Goal: Information Seeking & Learning: Learn about a topic

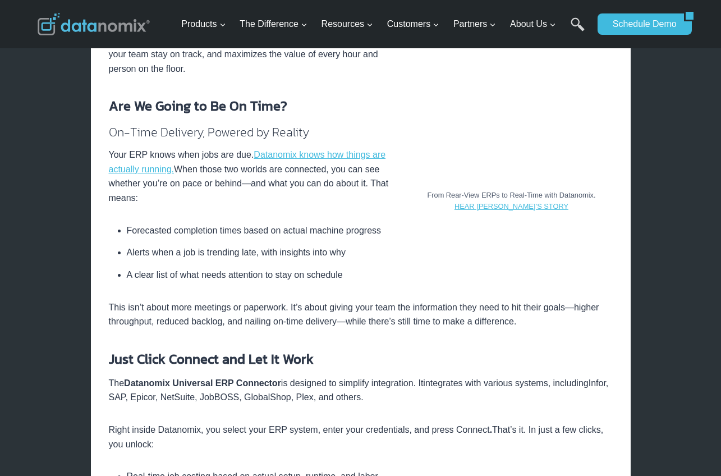
scroll to position [187, 0]
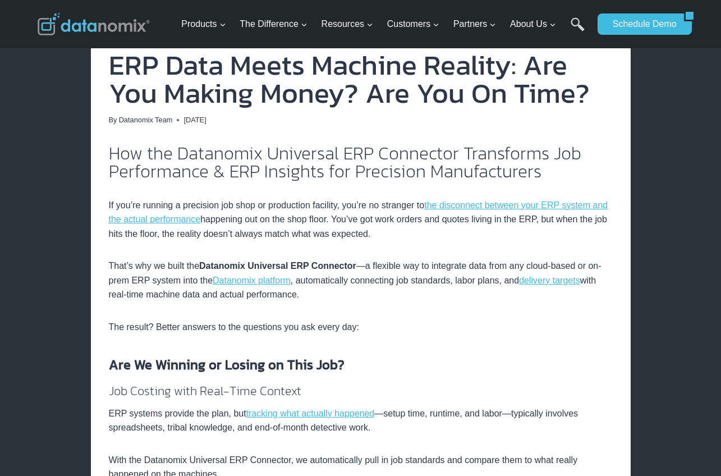
drag, startPoint x: 454, startPoint y: 289, endPoint x: 488, endPoint y: 150, distance: 143.1
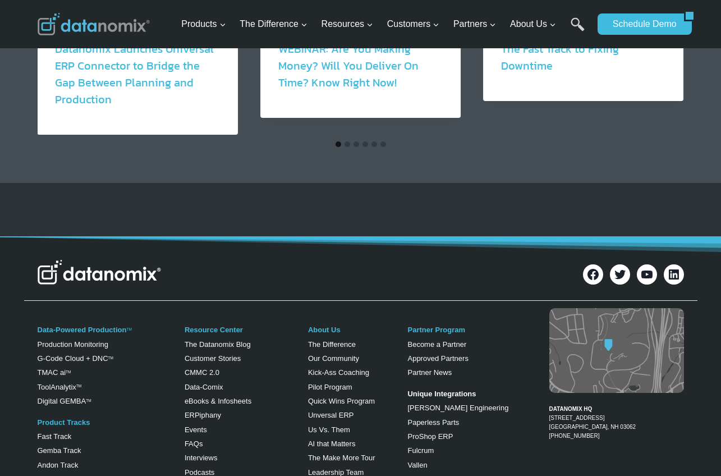
scroll to position [2438, 0]
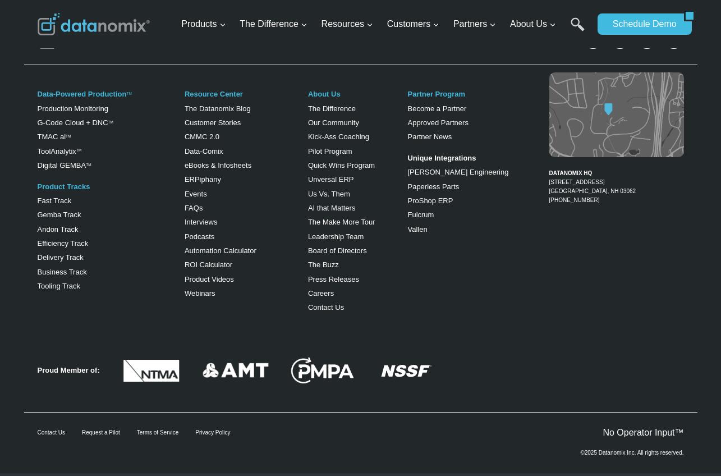
drag, startPoint x: 384, startPoint y: 128, endPoint x: 387, endPoint y: 272, distance: 143.7
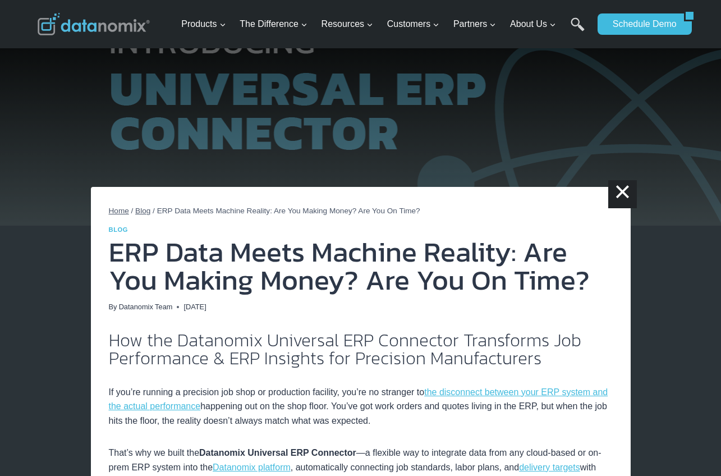
scroll to position [0, 0]
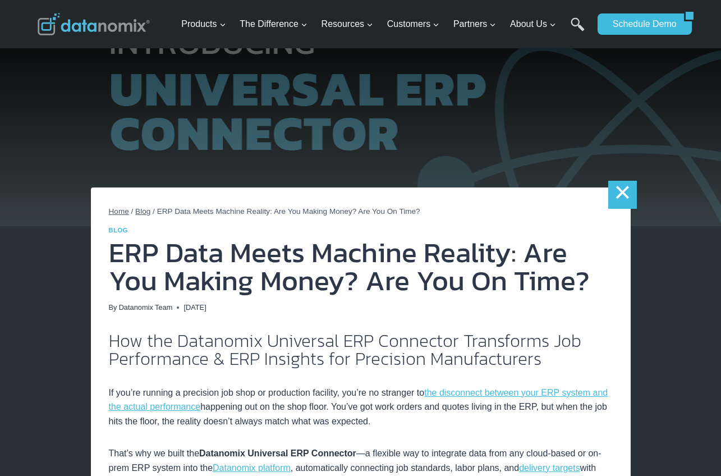
click at [621, 195] on link "×" at bounding box center [622, 195] width 28 height 28
drag, startPoint x: 473, startPoint y: 296, endPoint x: 460, endPoint y: 134, distance: 162.7
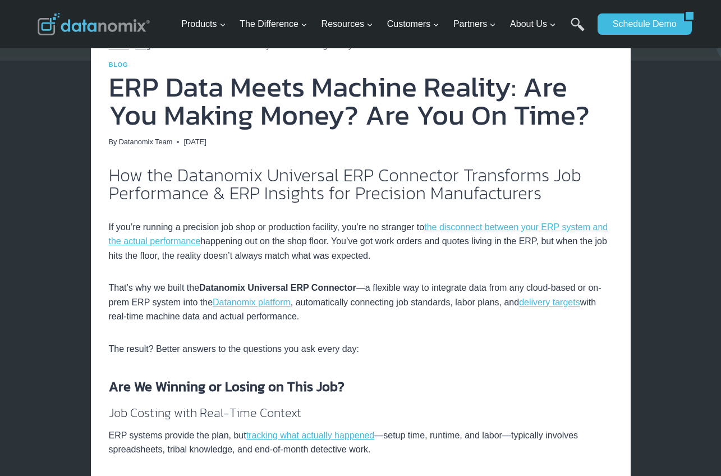
scroll to position [168, 0]
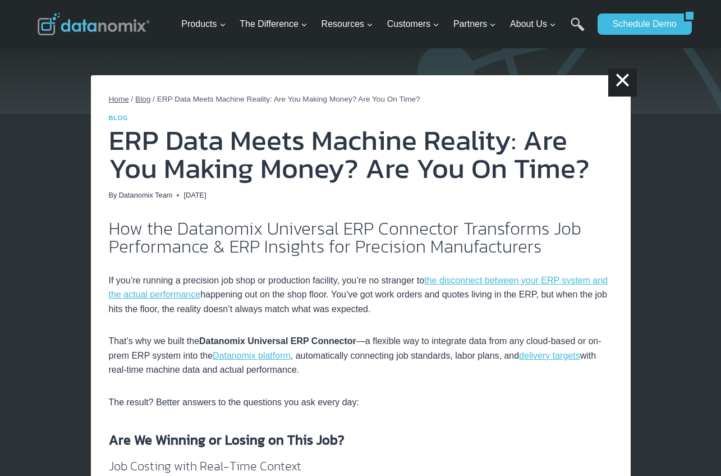
scroll to position [168, 0]
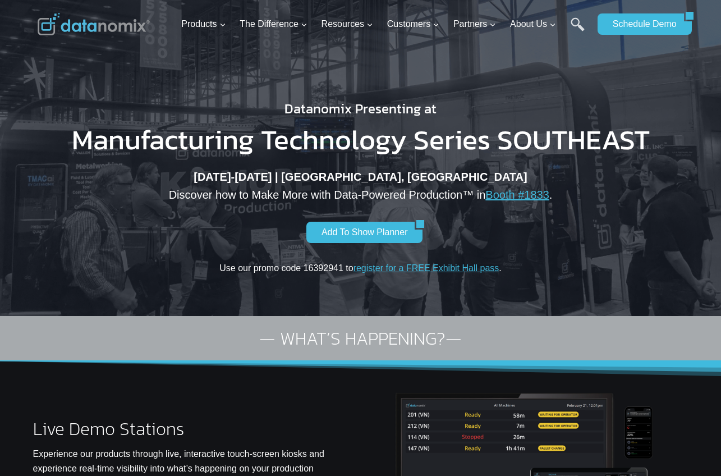
drag, startPoint x: 574, startPoint y: 353, endPoint x: 578, endPoint y: 135, distance: 218.3
